Goal: Information Seeking & Learning: Compare options

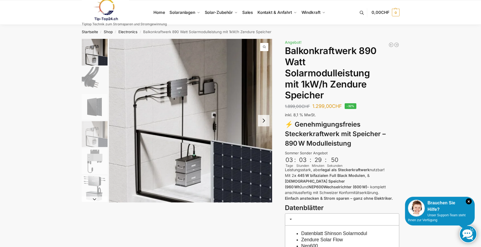
click at [263, 118] on button "Next slide" at bounding box center [263, 120] width 11 height 11
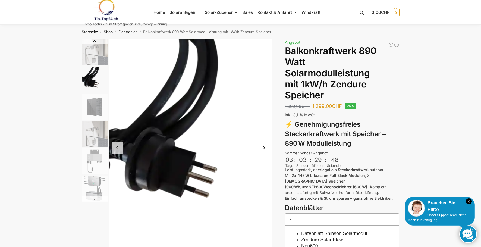
click at [263, 147] on button "Next slide" at bounding box center [263, 147] width 11 height 11
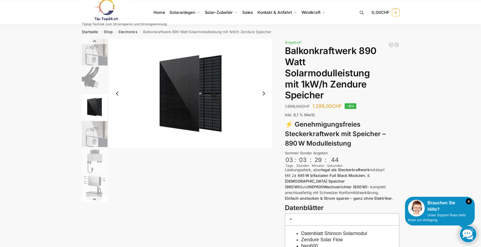
click at [262, 93] on button "Next slide" at bounding box center [263, 93] width 11 height 11
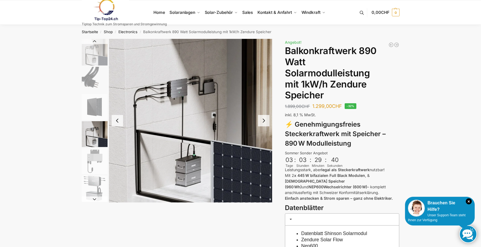
click at [262, 121] on button "Next slide" at bounding box center [263, 120] width 11 height 11
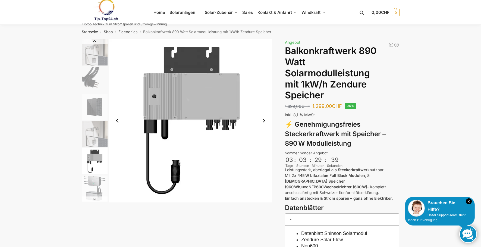
click at [264, 120] on button "Next slide" at bounding box center [263, 120] width 11 height 11
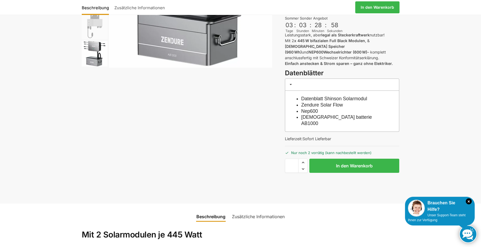
scroll to position [136, 0]
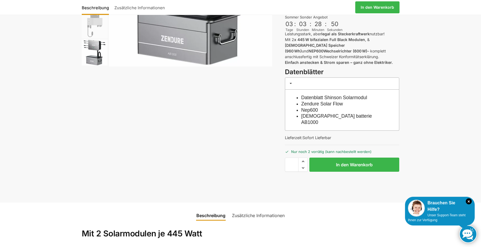
click at [289, 81] on span at bounding box center [291, 83] width 4 height 4
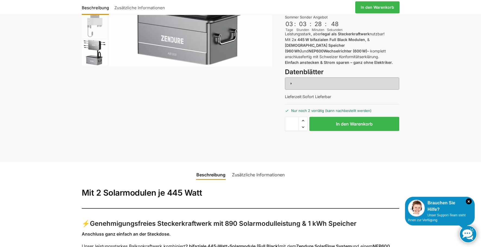
click at [291, 81] on span at bounding box center [291, 83] width 4 height 4
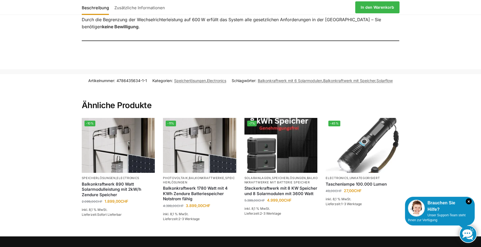
scroll to position [597, 0]
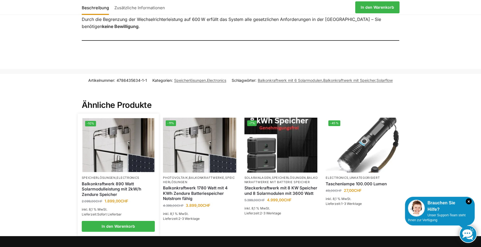
click at [110, 135] on img at bounding box center [118, 145] width 72 height 54
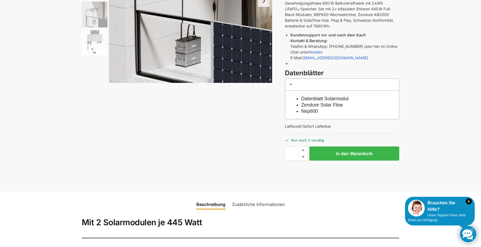
scroll to position [27, 0]
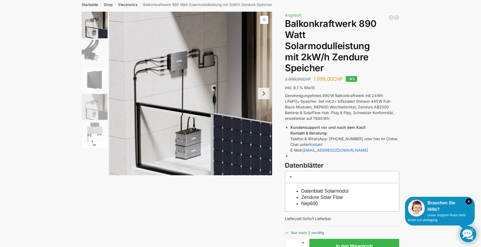
click at [263, 93] on button "Next slide" at bounding box center [263, 93] width 11 height 11
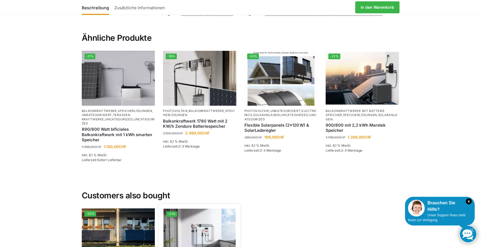
scroll to position [905, 0]
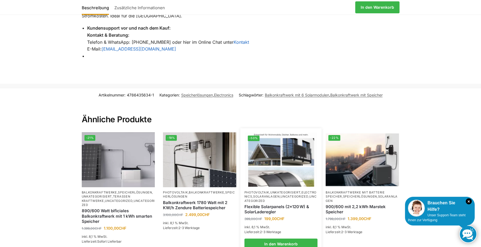
click at [276, 147] on img at bounding box center [281, 160] width 72 height 54
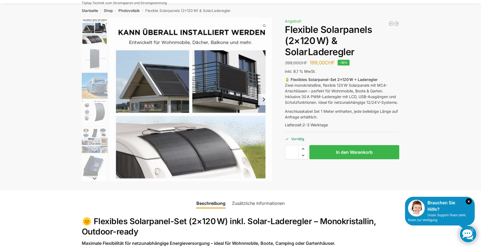
scroll to position [27, 0]
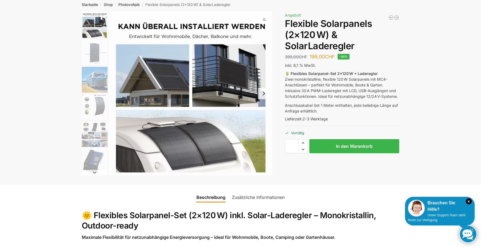
click at [89, 80] on img "3 / 9" at bounding box center [95, 80] width 26 height 26
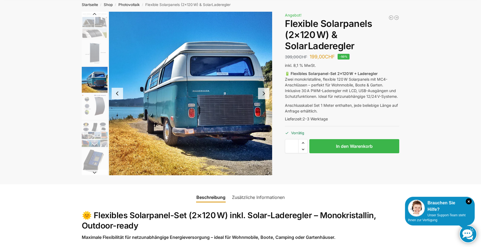
click at [264, 93] on button "Next slide" at bounding box center [263, 93] width 11 height 11
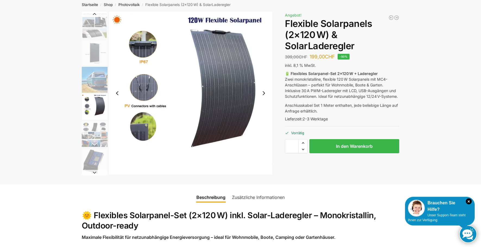
click at [263, 93] on button "Next slide" at bounding box center [263, 92] width 11 height 11
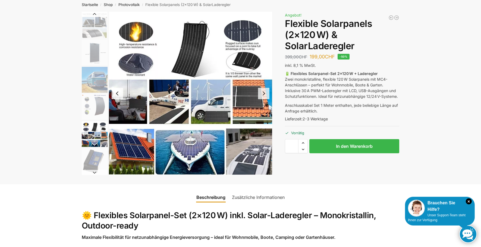
click at [264, 91] on button "Next slide" at bounding box center [263, 93] width 11 height 11
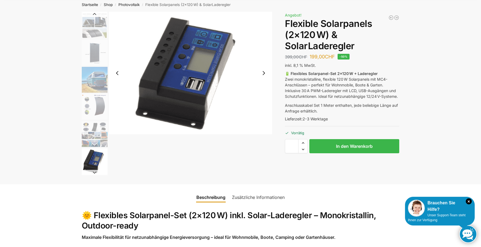
click at [261, 71] on button "Next slide" at bounding box center [263, 72] width 11 height 11
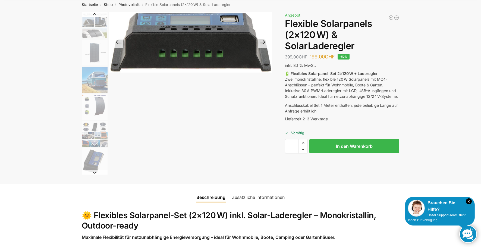
click at [266, 40] on button "Next slide" at bounding box center [263, 41] width 11 height 11
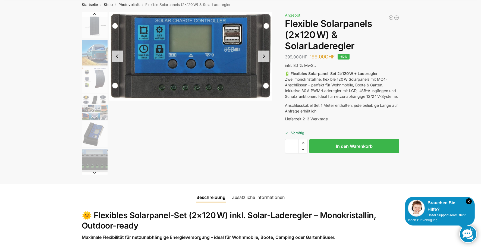
click at [263, 55] on button "Next slide" at bounding box center [263, 56] width 11 height 11
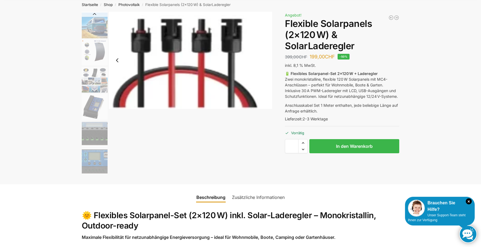
click at [99, 153] on img "8 / 9" at bounding box center [95, 161] width 26 height 26
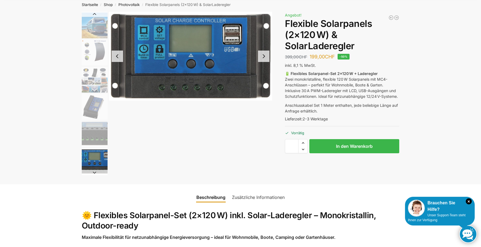
click at [98, 130] on img "7 / 9" at bounding box center [95, 134] width 26 height 26
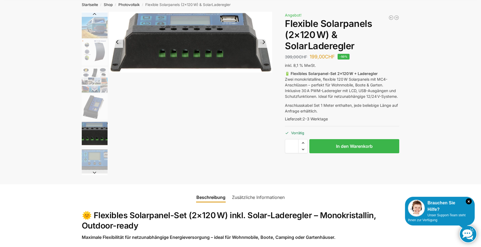
click at [94, 107] on img "6 / 9" at bounding box center [95, 107] width 26 height 26
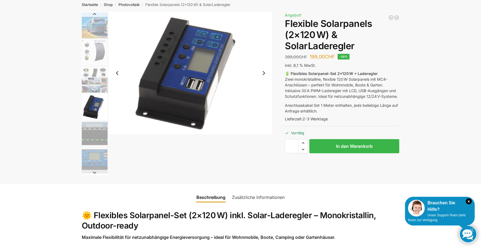
click at [99, 80] on img "5 / 9" at bounding box center [95, 80] width 26 height 26
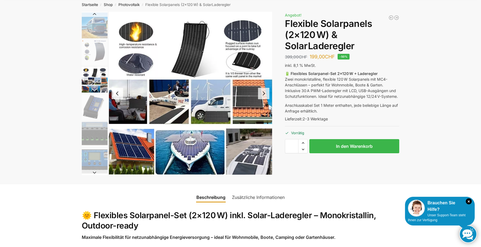
scroll to position [0, 0]
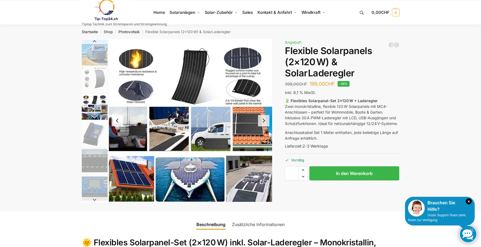
click at [253, 174] on img "5 / 9" at bounding box center [190, 120] width 163 height 163
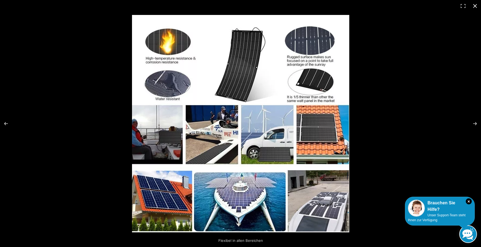
click at [474, 7] on button "Close (Esc)" at bounding box center [475, 6] width 12 height 12
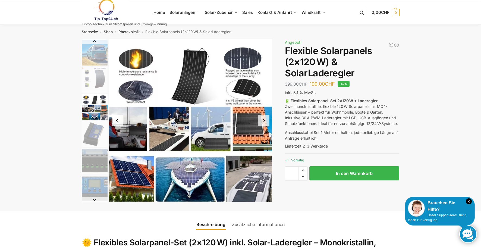
click at [94, 41] on button "Previous slide" at bounding box center [95, 41] width 26 height 5
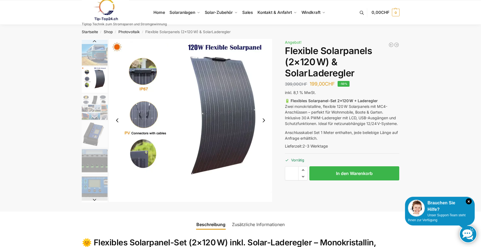
click at [94, 41] on button "Previous slide" at bounding box center [95, 41] width 26 height 5
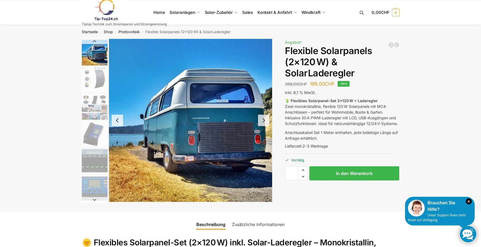
click at [94, 41] on button "Previous slide" at bounding box center [95, 41] width 26 height 5
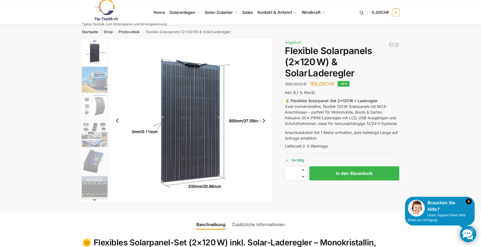
click at [94, 41] on button "Previous slide" at bounding box center [95, 41] width 26 height 5
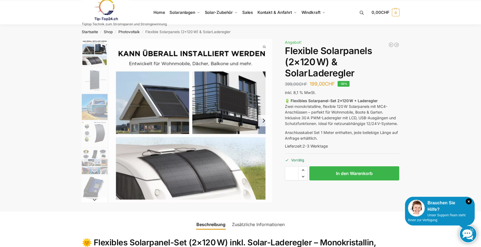
click at [94, 41] on img "1 / 9" at bounding box center [95, 52] width 26 height 27
click at [90, 83] on img "2 / 9" at bounding box center [95, 80] width 26 height 26
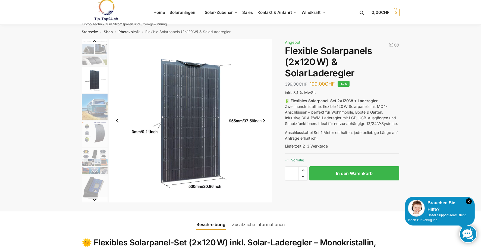
click at [91, 140] on img "4 / 9" at bounding box center [95, 134] width 26 height 26
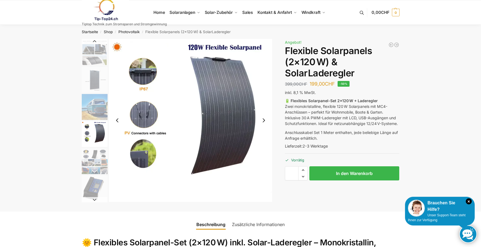
click at [92, 155] on img "5 / 9" at bounding box center [95, 161] width 26 height 26
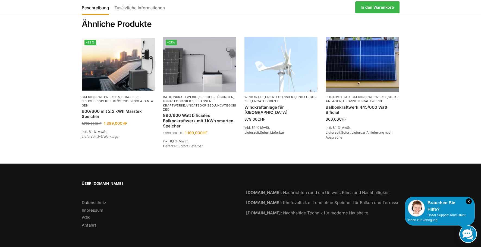
scroll to position [836, 0]
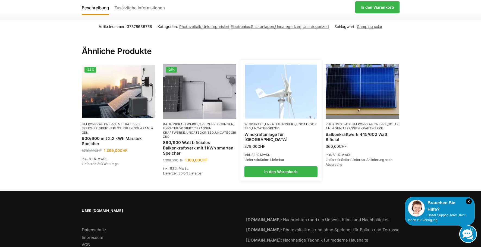
click at [284, 95] on img at bounding box center [281, 91] width 72 height 54
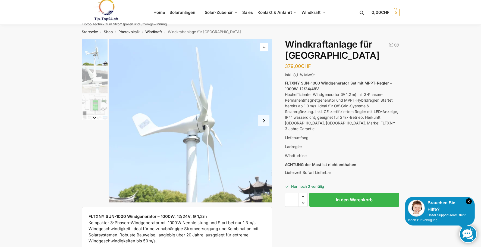
click at [96, 108] on img "3 / 3" at bounding box center [95, 107] width 26 height 26
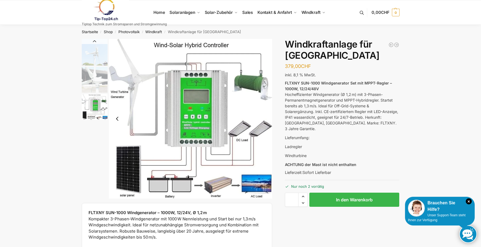
click at [103, 60] on img "1 / 3" at bounding box center [95, 52] width 26 height 27
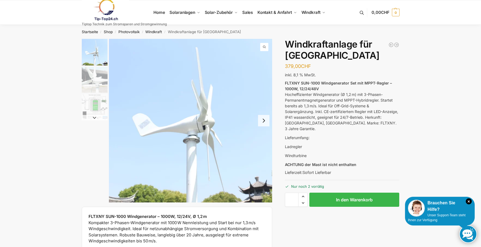
click at [97, 75] on img "2 / 3" at bounding box center [95, 80] width 26 height 26
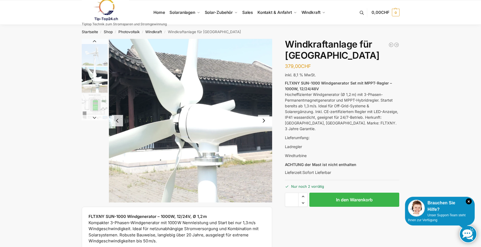
click at [93, 107] on img "3 / 3" at bounding box center [95, 107] width 26 height 26
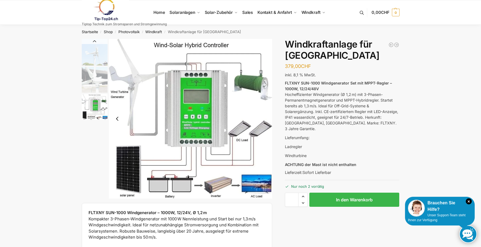
click at [203, 132] on img "3 / 3" at bounding box center [190, 119] width 163 height 160
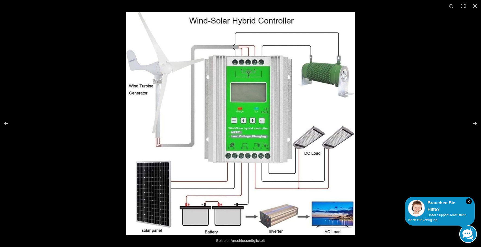
click at [256, 141] on img at bounding box center [240, 123] width 228 height 223
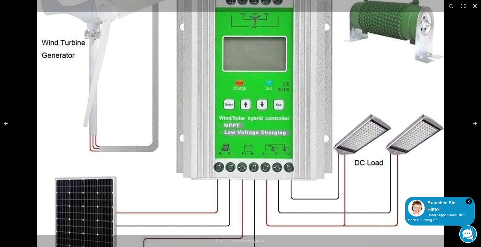
scroll to position [109, 0]
click at [476, 7] on button "Close (Esc)" at bounding box center [475, 6] width 12 height 12
